Goal: Task Accomplishment & Management: Use online tool/utility

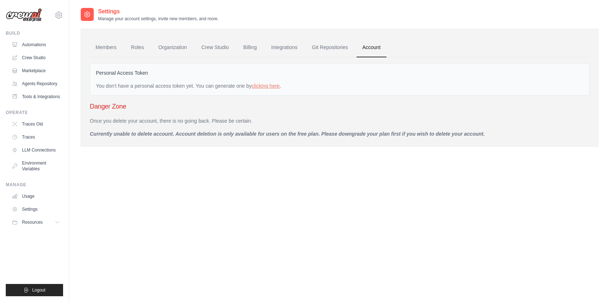
click at [139, 47] on link "Roles" at bounding box center [137, 47] width 25 height 19
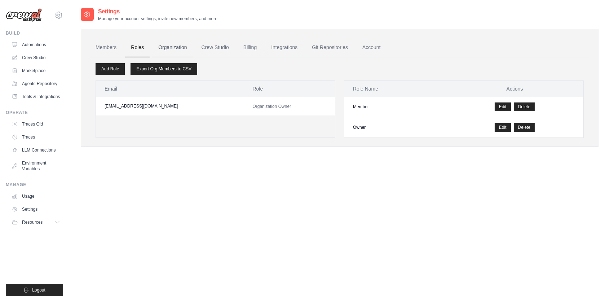
click at [174, 47] on link "Organization" at bounding box center [173, 47] width 40 height 19
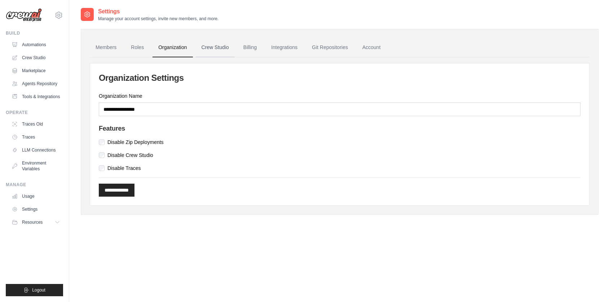
click at [222, 47] on link "Crew Studio" at bounding box center [215, 47] width 39 height 19
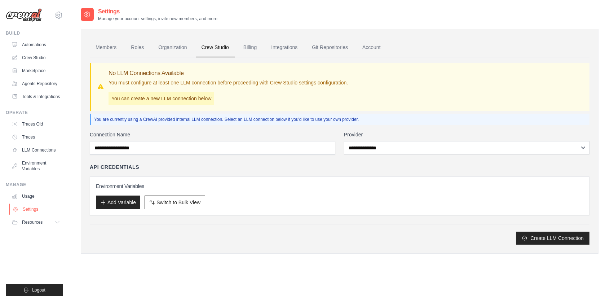
click at [35, 215] on link "Settings" at bounding box center [36, 209] width 54 height 12
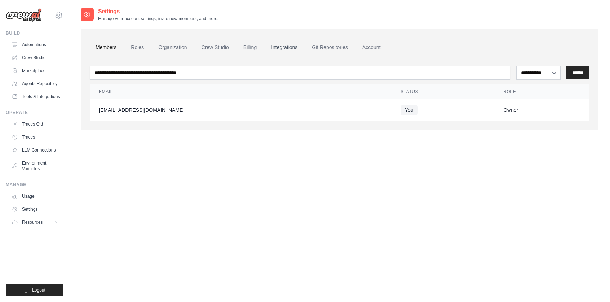
click at [293, 45] on link "Integrations" at bounding box center [284, 47] width 38 height 19
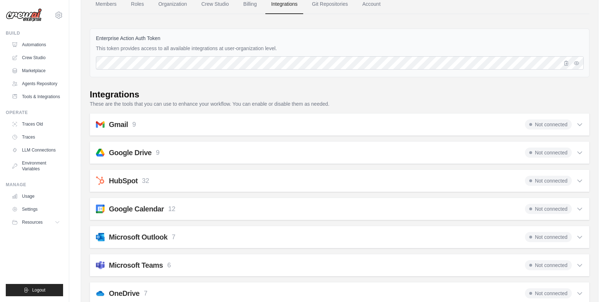
scroll to position [33, 0]
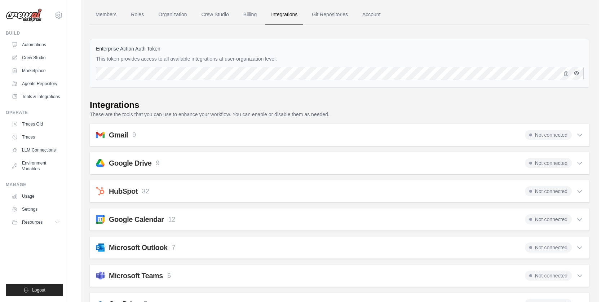
click at [579, 72] on icon "button" at bounding box center [577, 73] width 6 height 6
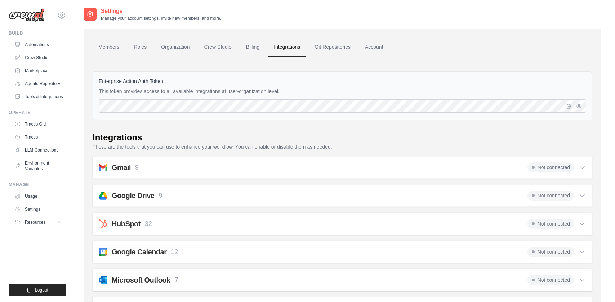
scroll to position [0, 0]
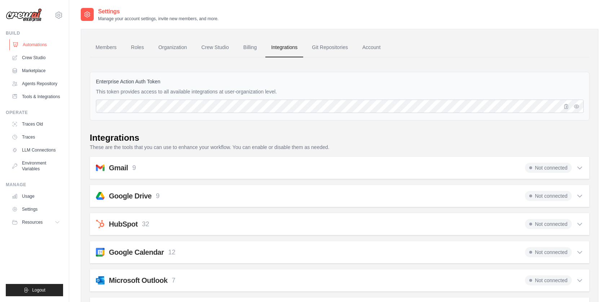
click at [43, 46] on link "Automations" at bounding box center [36, 45] width 54 height 12
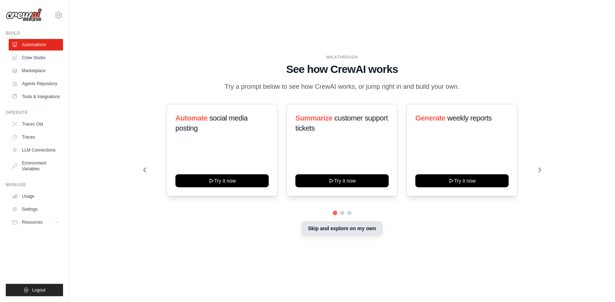
click at [359, 235] on button "Skip and explore on my own" at bounding box center [342, 228] width 80 height 14
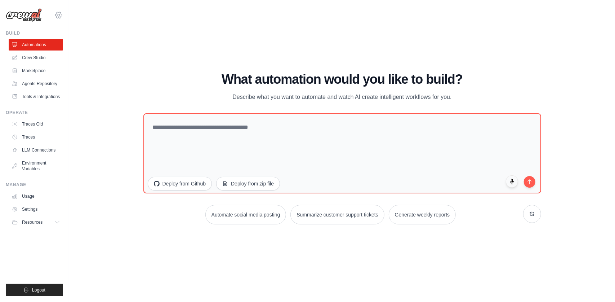
click at [56, 15] on icon at bounding box center [59, 15] width 6 height 6
click at [47, 59] on link "Crew Studio" at bounding box center [36, 58] width 54 height 12
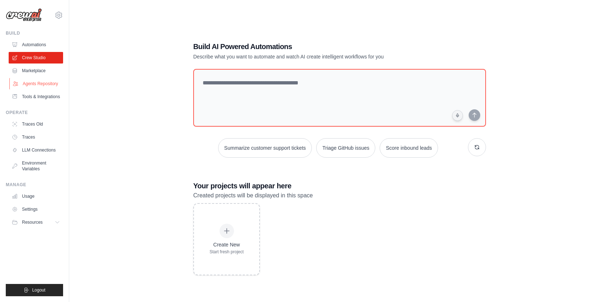
click at [52, 84] on link "Agents Repository" at bounding box center [36, 84] width 54 height 12
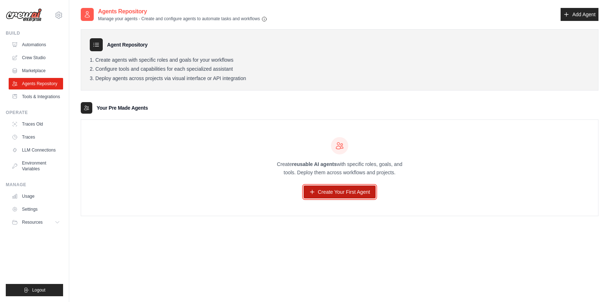
click at [344, 190] on link "Create Your First Agent" at bounding box center [340, 191] width 72 height 13
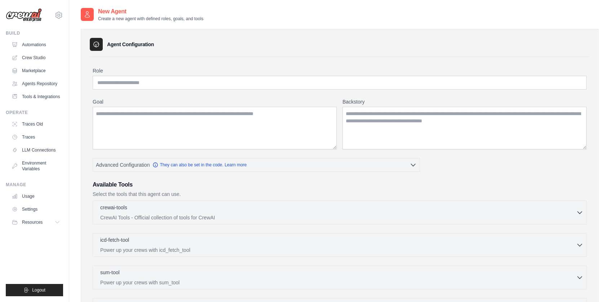
scroll to position [120, 0]
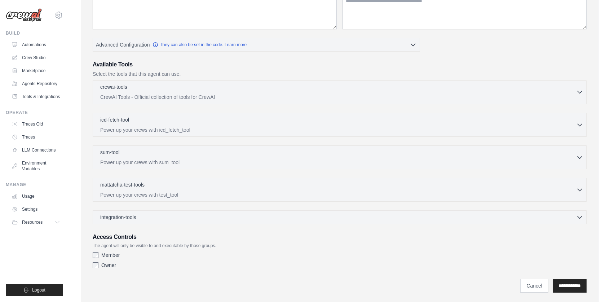
click at [235, 88] on div "crewai-tools 0 selected" at bounding box center [338, 87] width 476 height 9
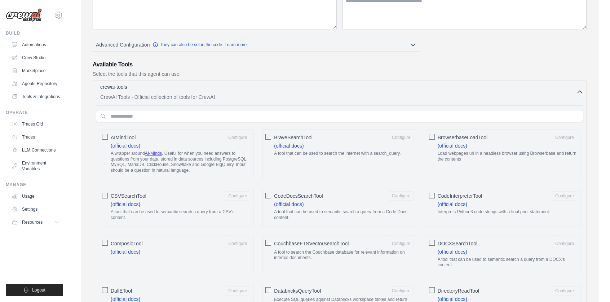
click at [235, 88] on div "crewai-tools 0 selected" at bounding box center [338, 87] width 476 height 9
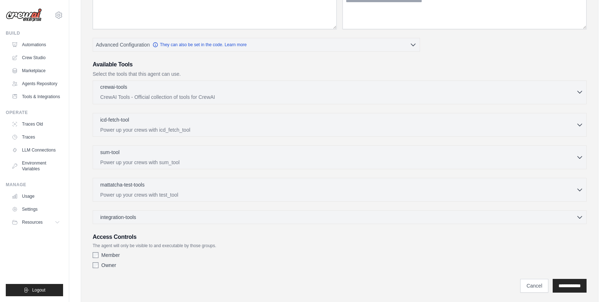
click at [235, 88] on div "crewai-tools 0 selected" at bounding box center [338, 87] width 476 height 9
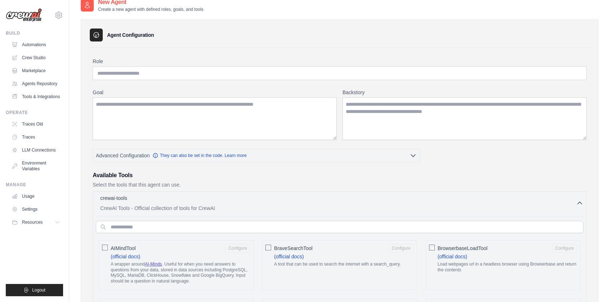
scroll to position [0, 0]
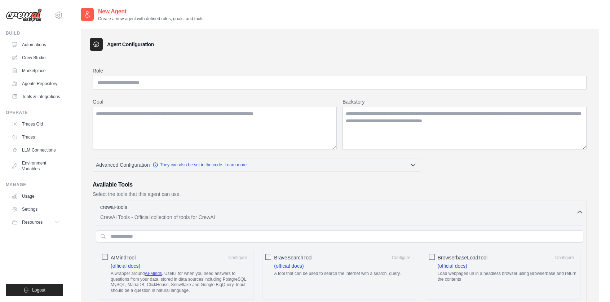
click at [262, 206] on div "crewai-tools 0 selected" at bounding box center [338, 207] width 476 height 9
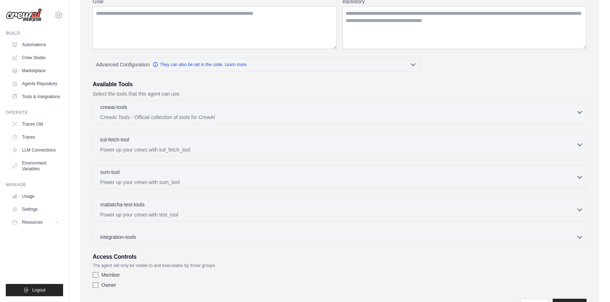
scroll to position [137, 0]
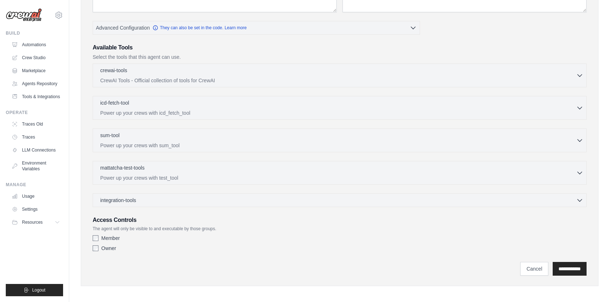
click at [97, 248] on div "Owner" at bounding box center [340, 247] width 494 height 7
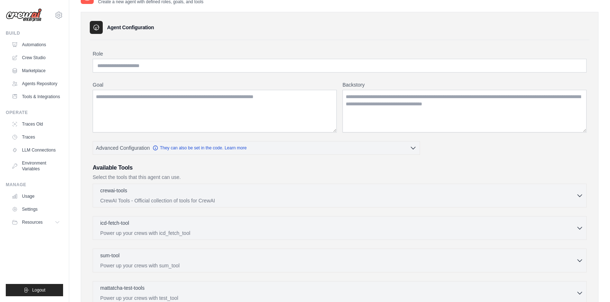
scroll to position [0, 0]
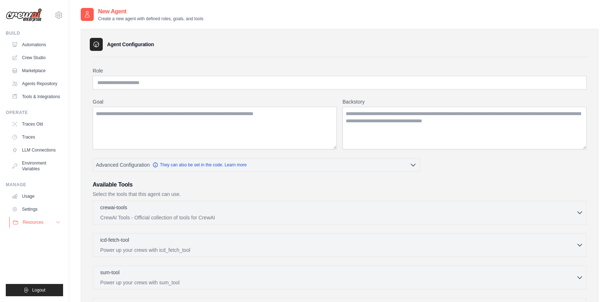
click at [58, 225] on icon at bounding box center [58, 222] width 6 height 6
